Goal: Find contact information: Find contact information

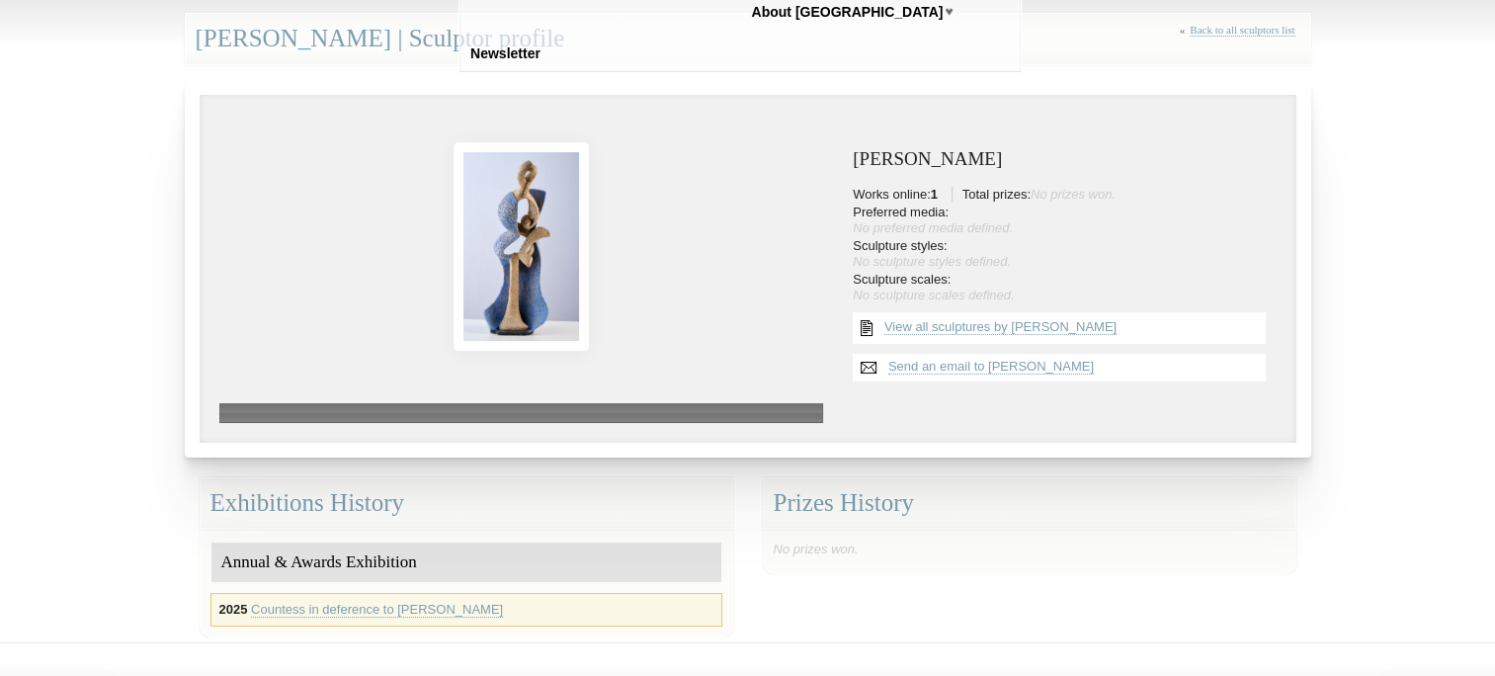
scroll to position [277, 0]
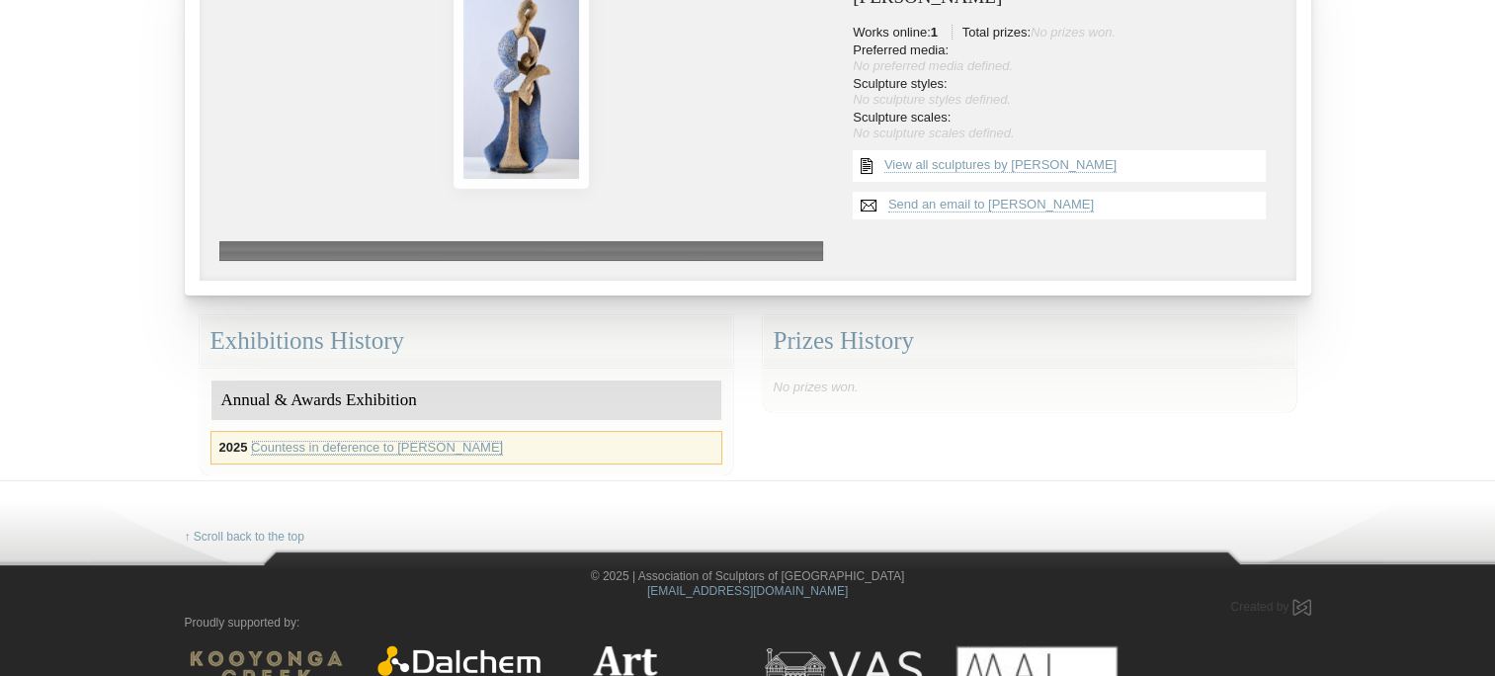
click at [462, 451] on link "Countess in deference to [PERSON_NAME]" at bounding box center [377, 448] width 252 height 16
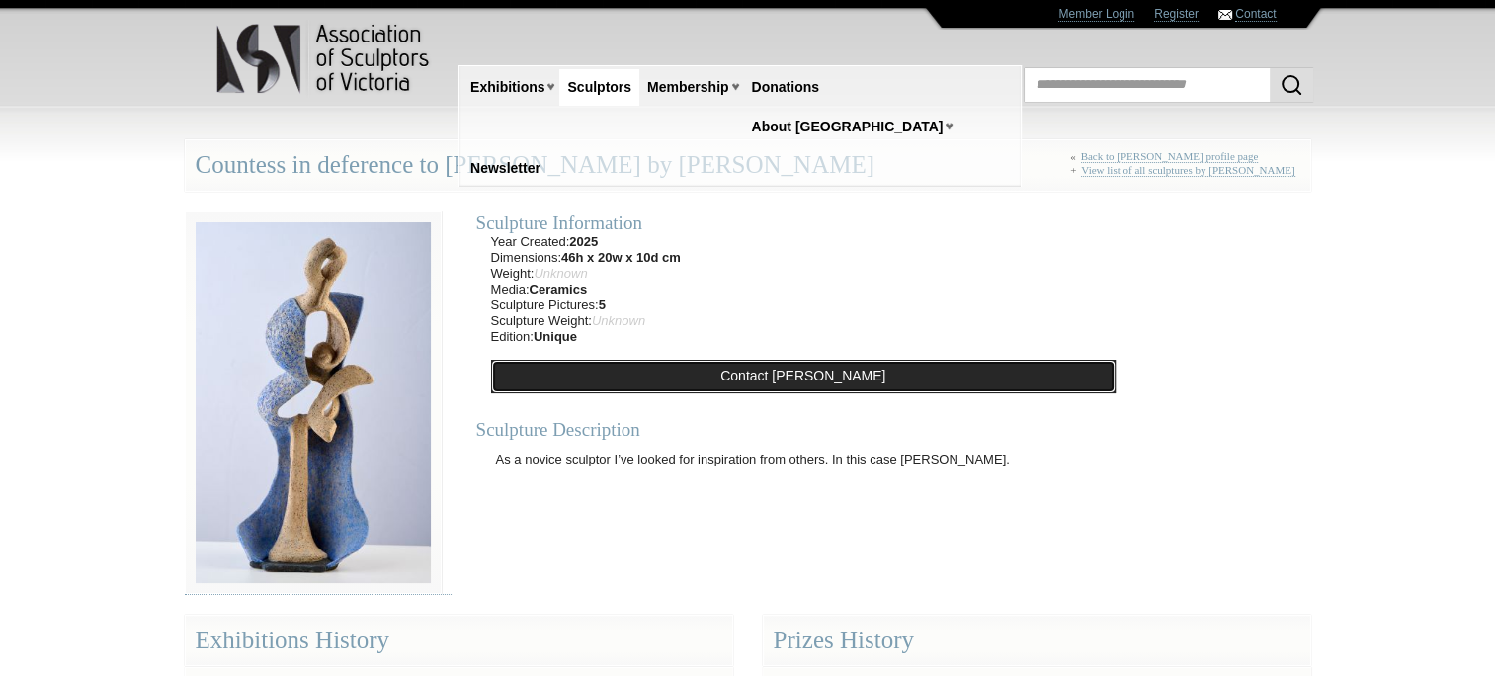
click at [502, 378] on link "Contact [PERSON_NAME]" at bounding box center [803, 377] width 625 height 34
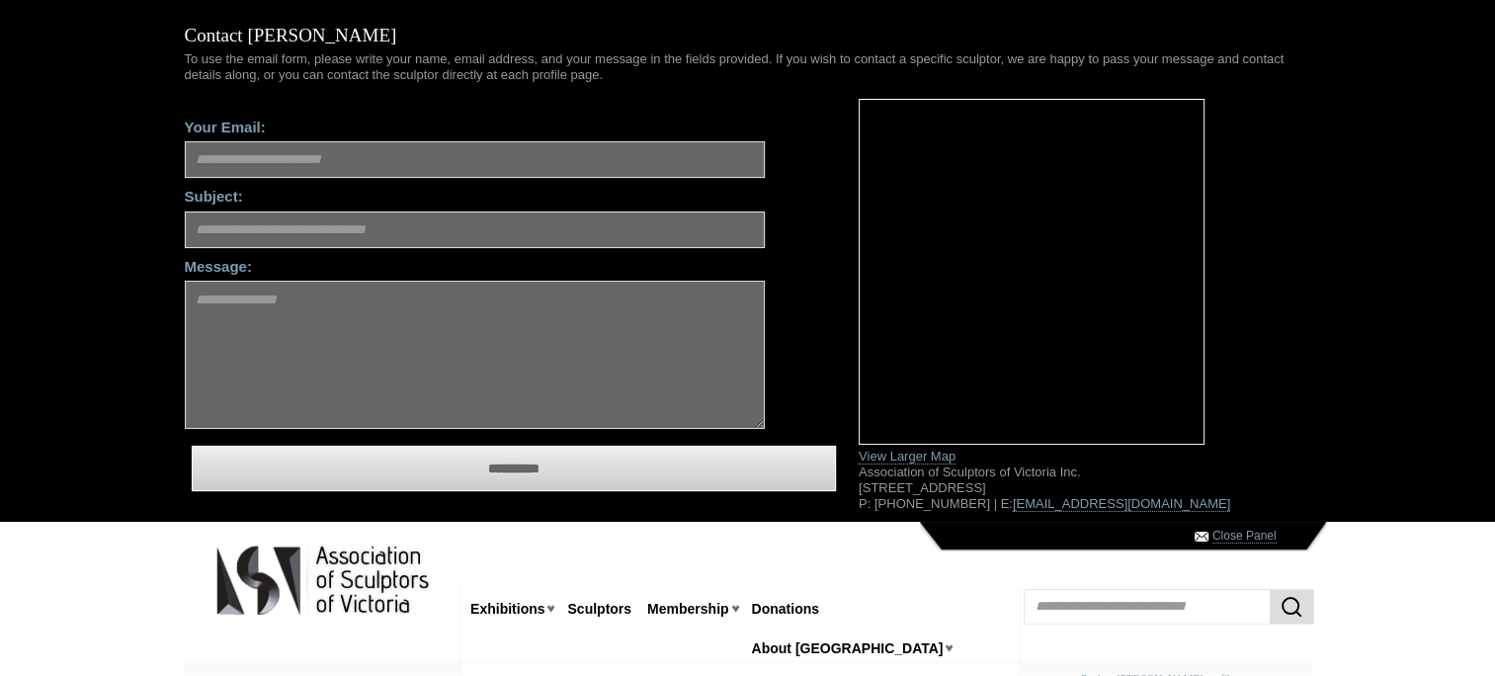
click at [130, 258] on div "**********" at bounding box center [747, 261] width 1495 height 522
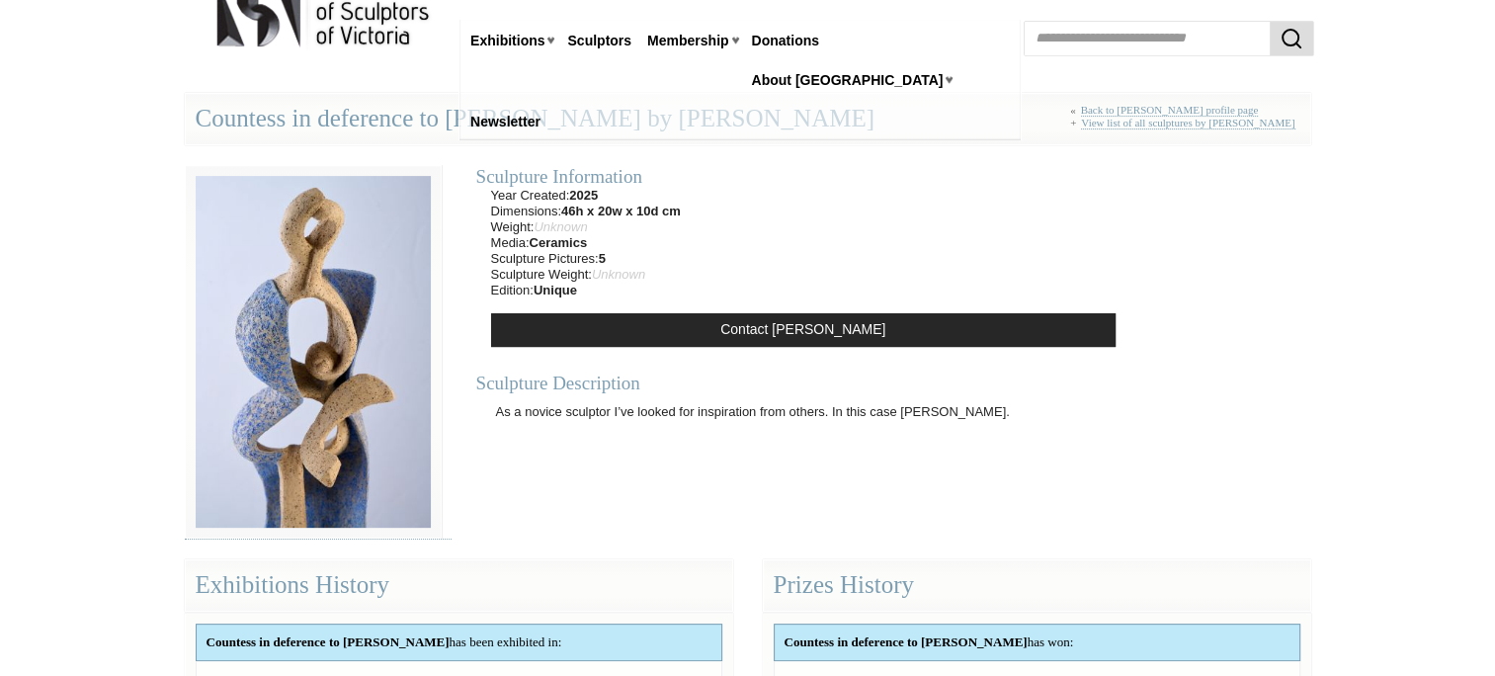
scroll to position [569, 0]
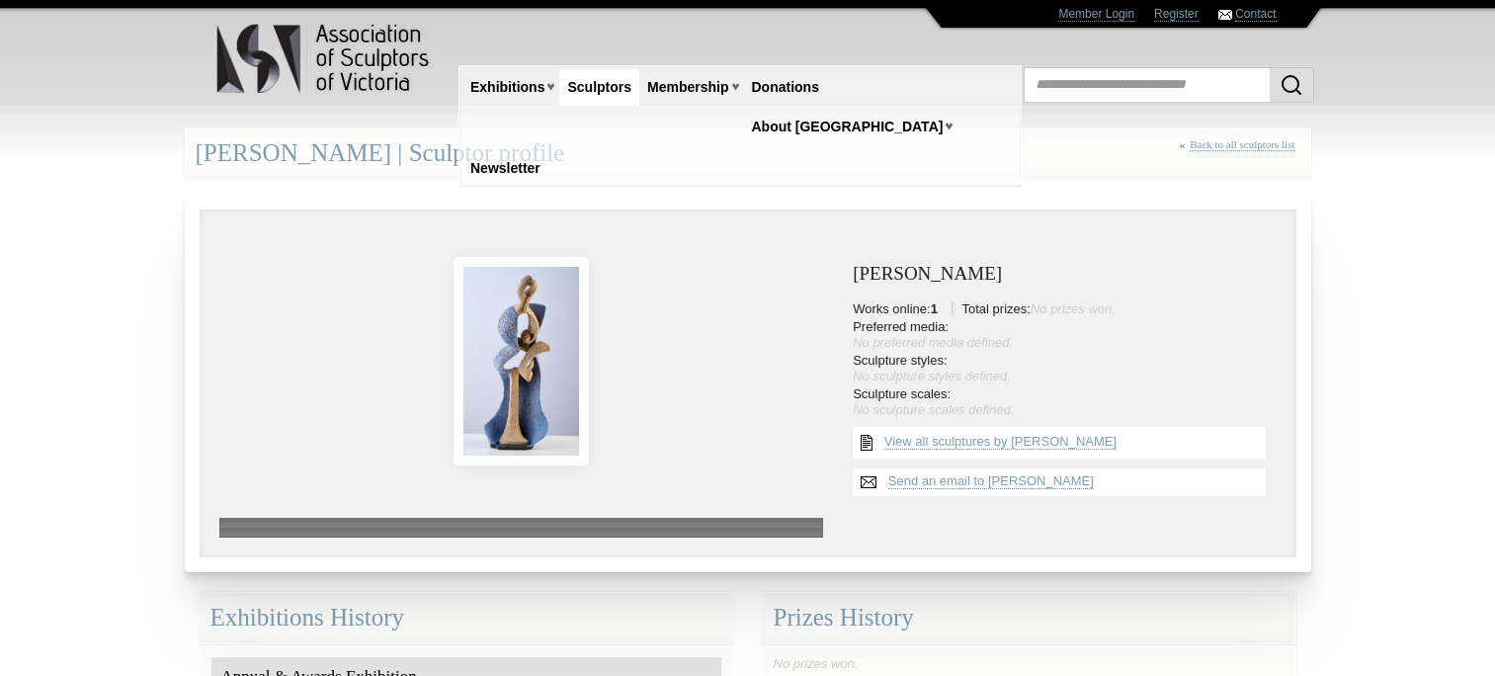
scroll to position [277, 0]
